Goal: Navigation & Orientation: Find specific page/section

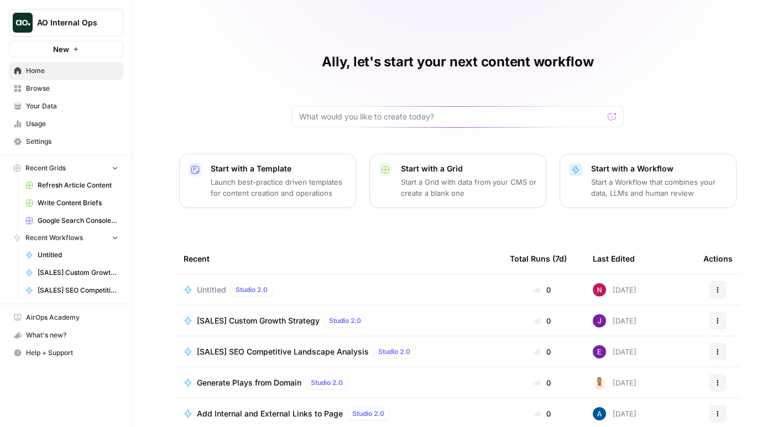
click at [67, 20] on span "AO Internal Ops" at bounding box center [70, 22] width 67 height 11
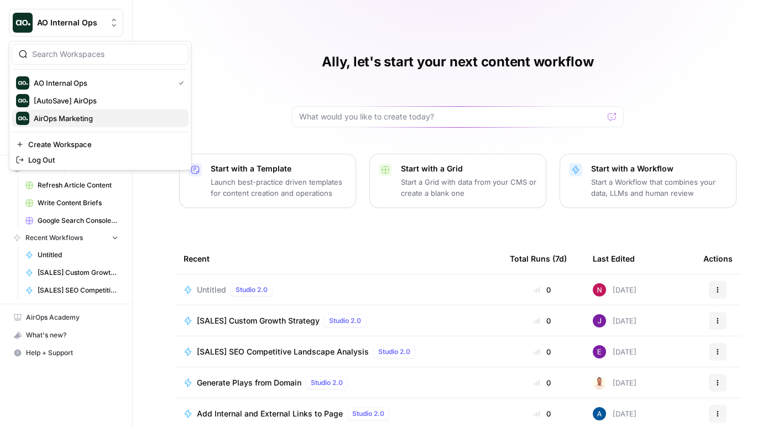
click at [82, 119] on span "AirOps Marketing" at bounding box center [107, 118] width 146 height 11
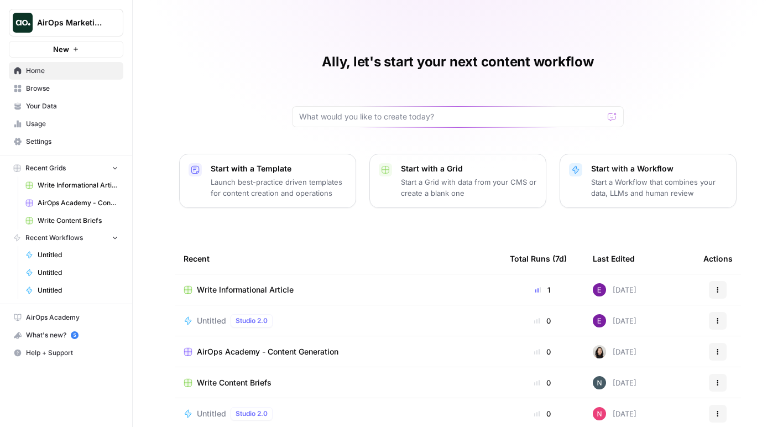
click at [54, 166] on span "Recent Grids" at bounding box center [45, 168] width 40 height 10
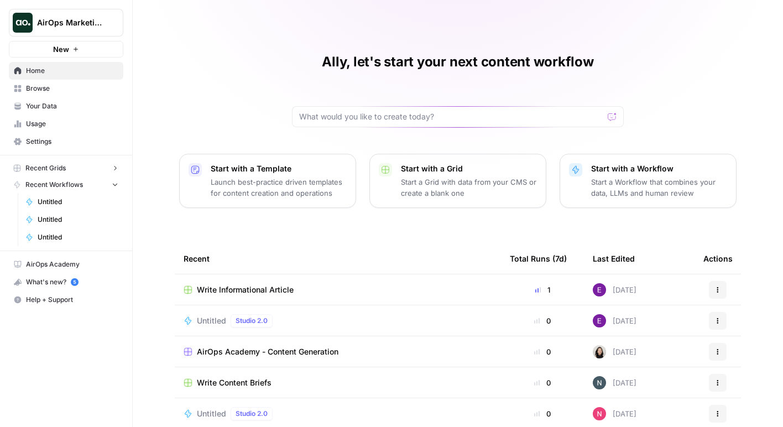
click at [54, 166] on span "Recent Grids" at bounding box center [45, 168] width 40 height 10
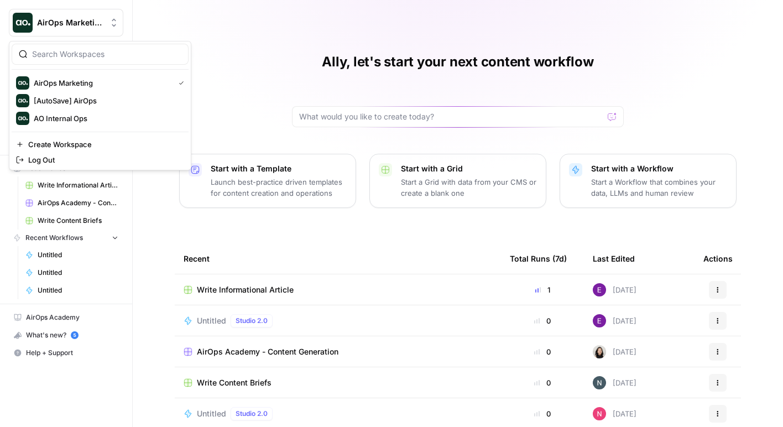
click at [80, 21] on span "AirOps Marketing" at bounding box center [70, 22] width 67 height 11
click at [83, 97] on span "[AutoSave] AirOps" at bounding box center [107, 100] width 146 height 11
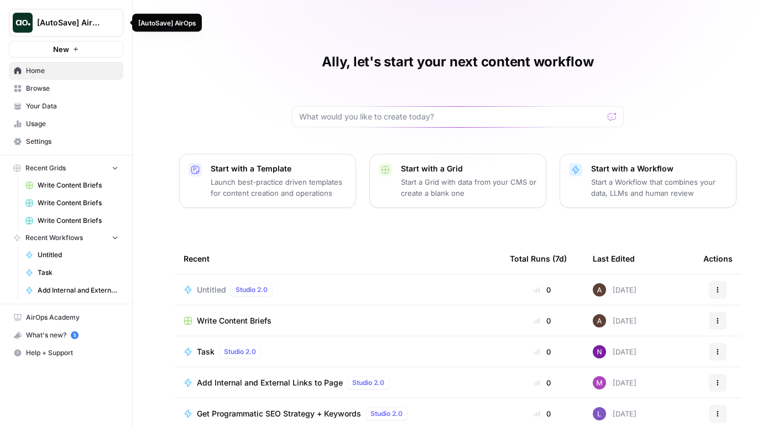
click at [86, 16] on AirOps"] "[AutoSave] AirOps" at bounding box center [66, 23] width 114 height 28
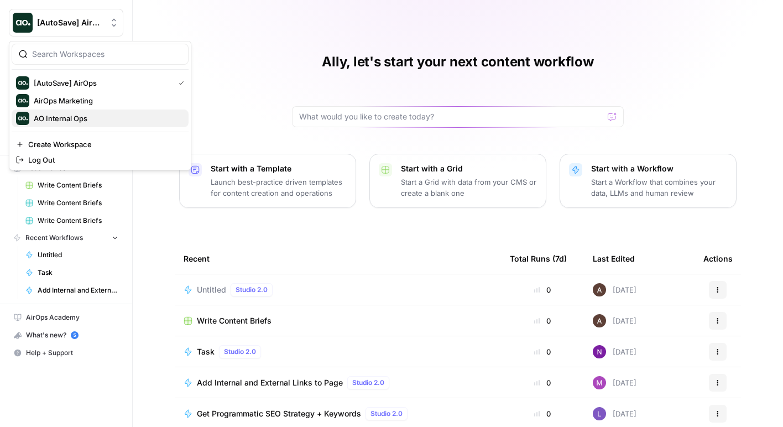
click at [82, 123] on span "AO Internal Ops" at bounding box center [107, 118] width 146 height 11
